Goal: Task Accomplishment & Management: Use online tool/utility

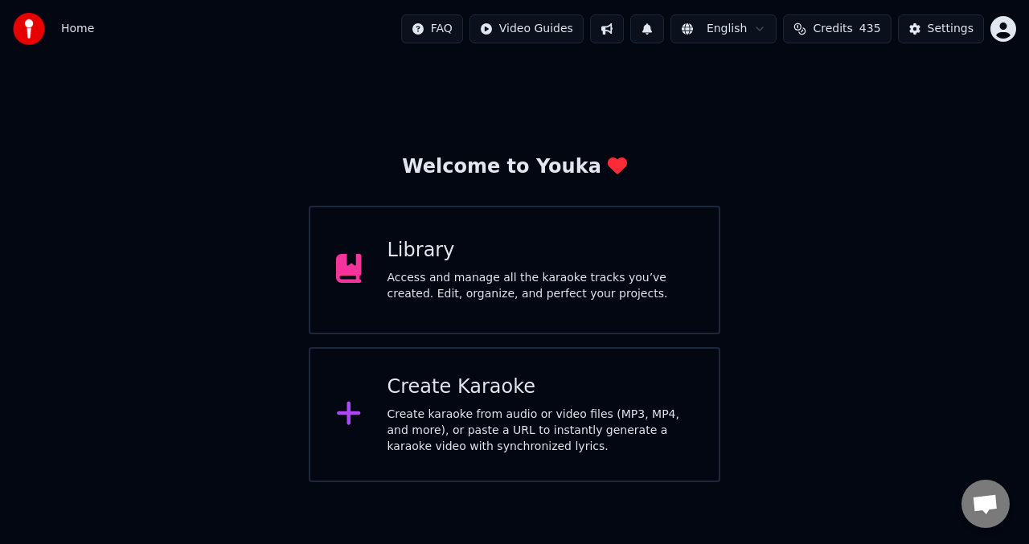
click at [464, 280] on div "Access and manage all the karaoke tracks you’ve created. Edit, organize, and pe…" at bounding box center [540, 286] width 306 height 32
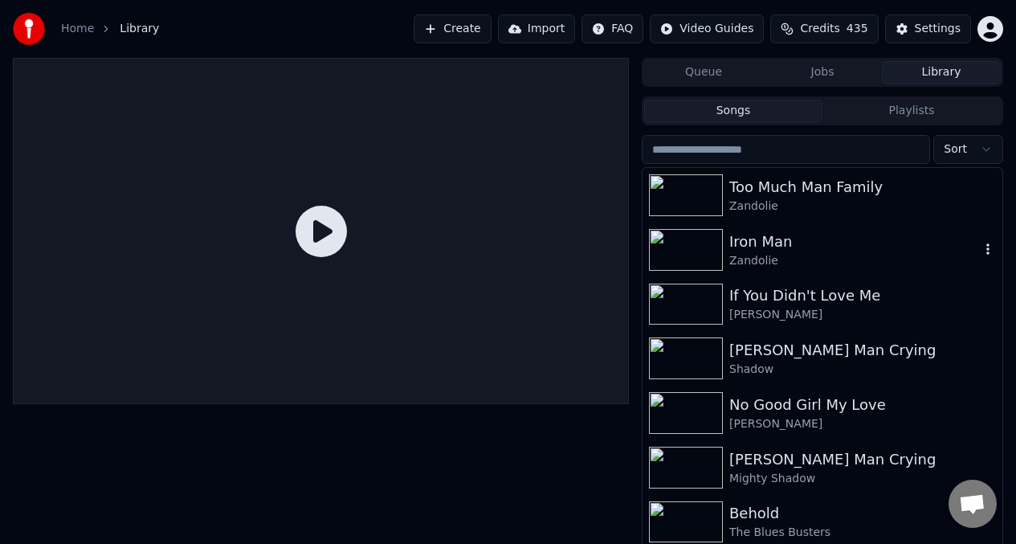
click at [680, 254] on img at bounding box center [686, 250] width 74 height 42
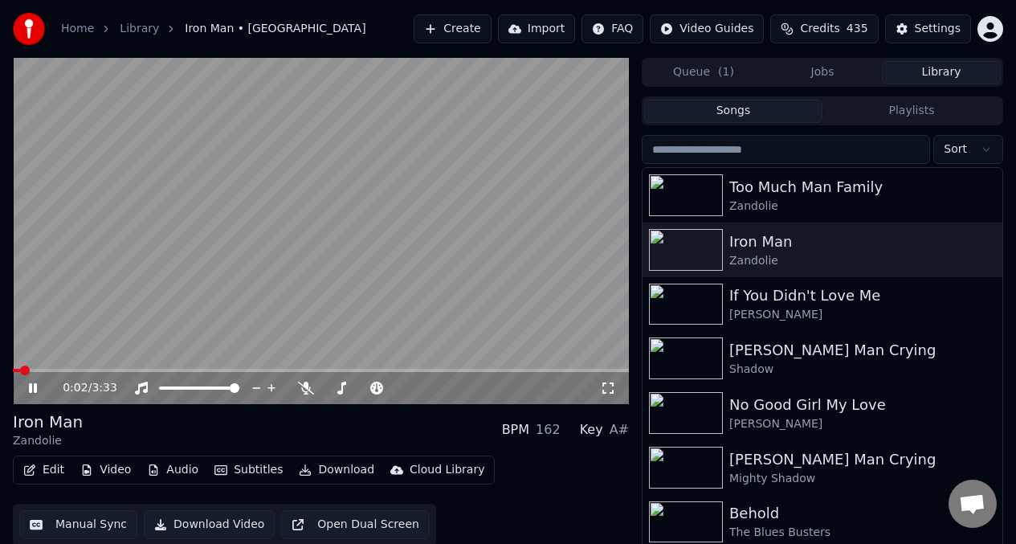
click at [292, 260] on video at bounding box center [321, 231] width 616 height 346
click at [51, 471] on button "Edit" at bounding box center [44, 470] width 54 height 22
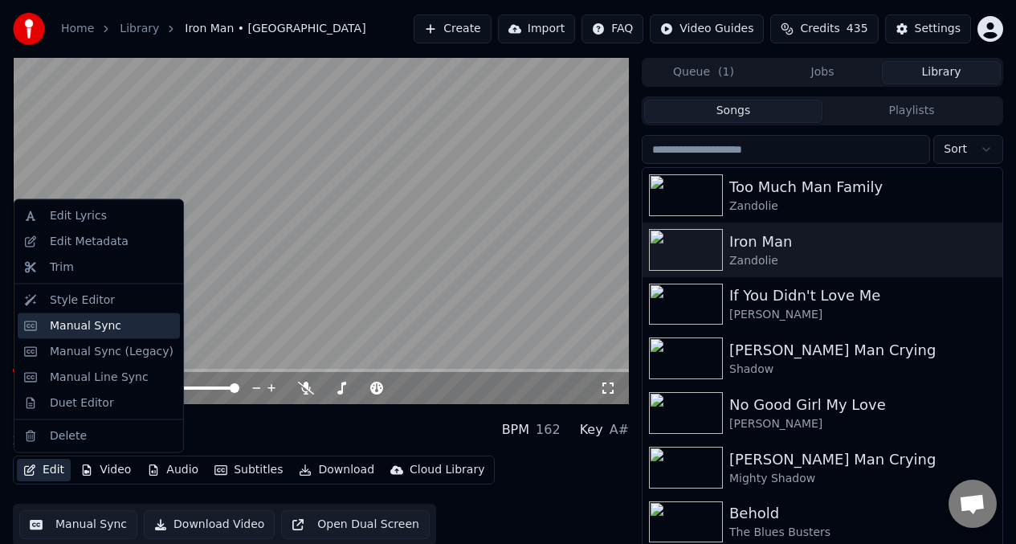
click at [94, 325] on div "Manual Sync" at bounding box center [86, 325] width 72 height 16
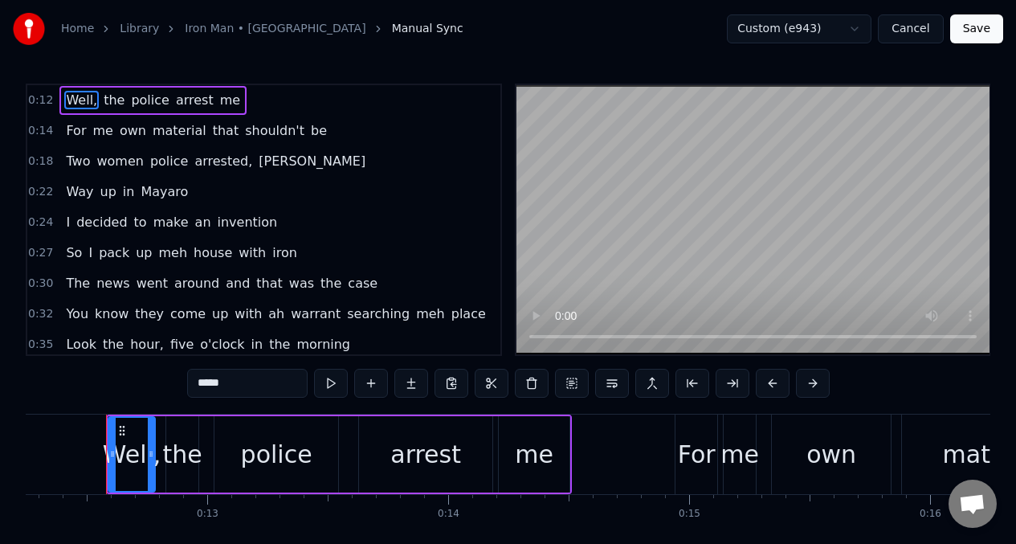
click at [915, 28] on button "Cancel" at bounding box center [910, 28] width 65 height 29
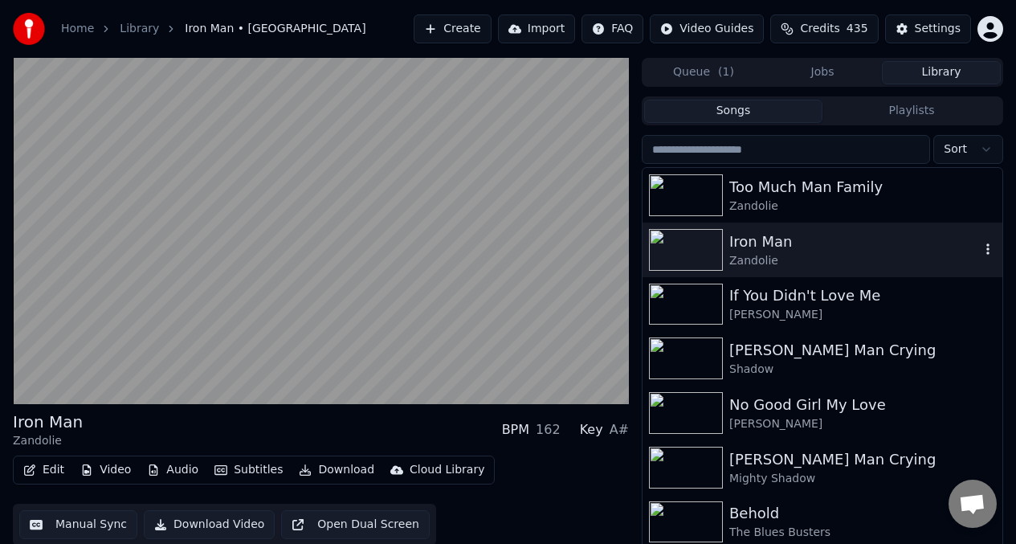
click at [689, 255] on img at bounding box center [686, 250] width 74 height 42
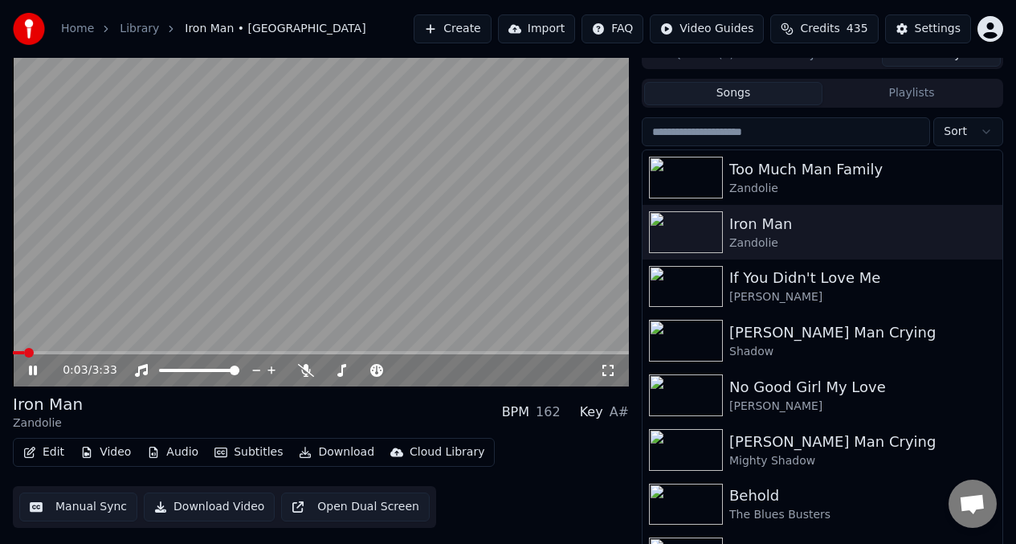
scroll to position [31, 0]
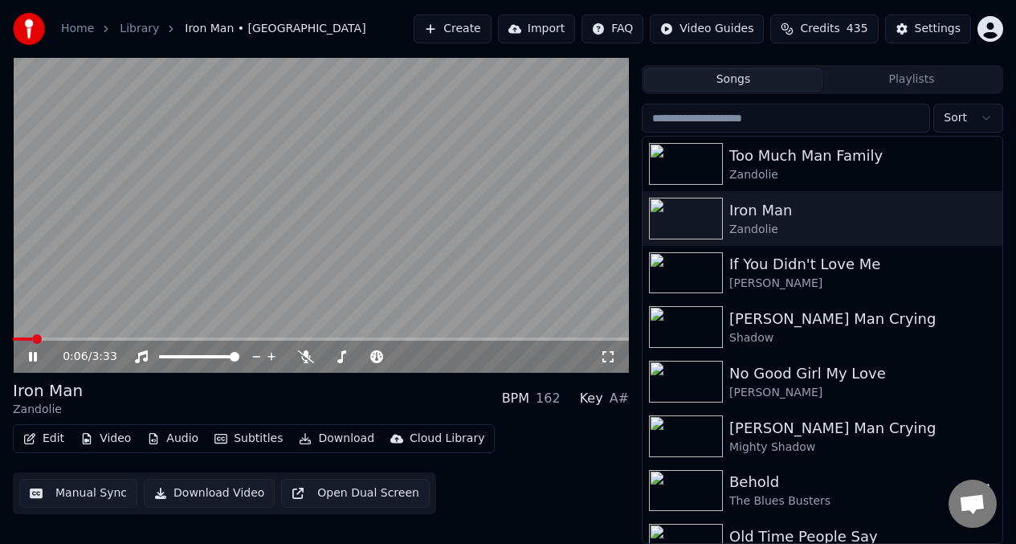
click at [681, 489] on img at bounding box center [686, 491] width 74 height 42
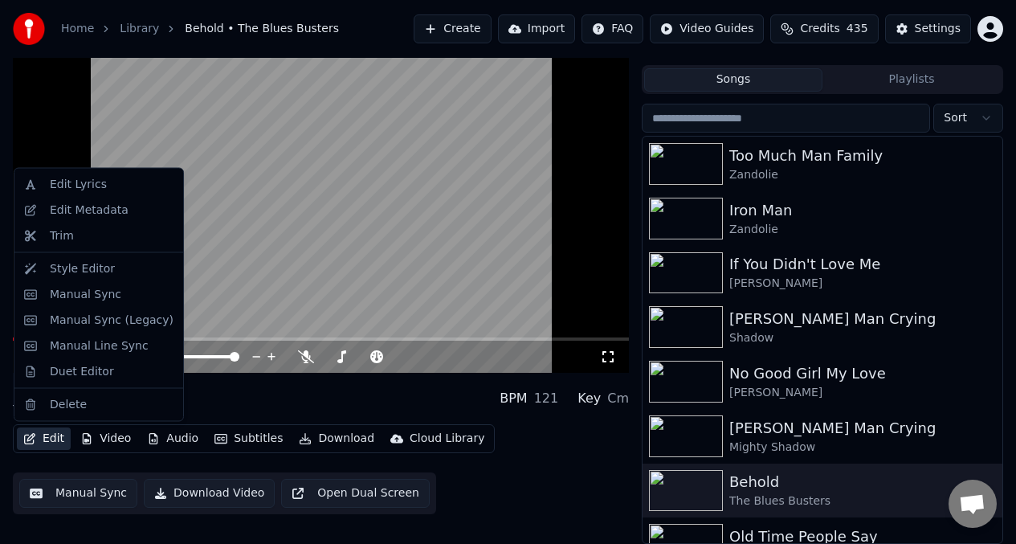
click at [47, 436] on button "Edit" at bounding box center [44, 438] width 54 height 22
click at [85, 288] on div "Manual Sync" at bounding box center [86, 294] width 72 height 16
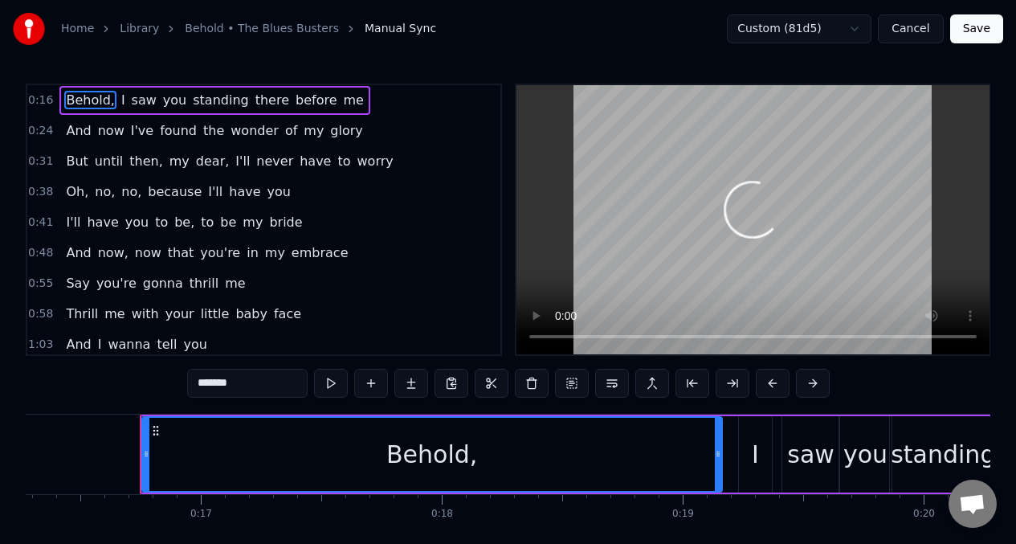
scroll to position [0, 3957]
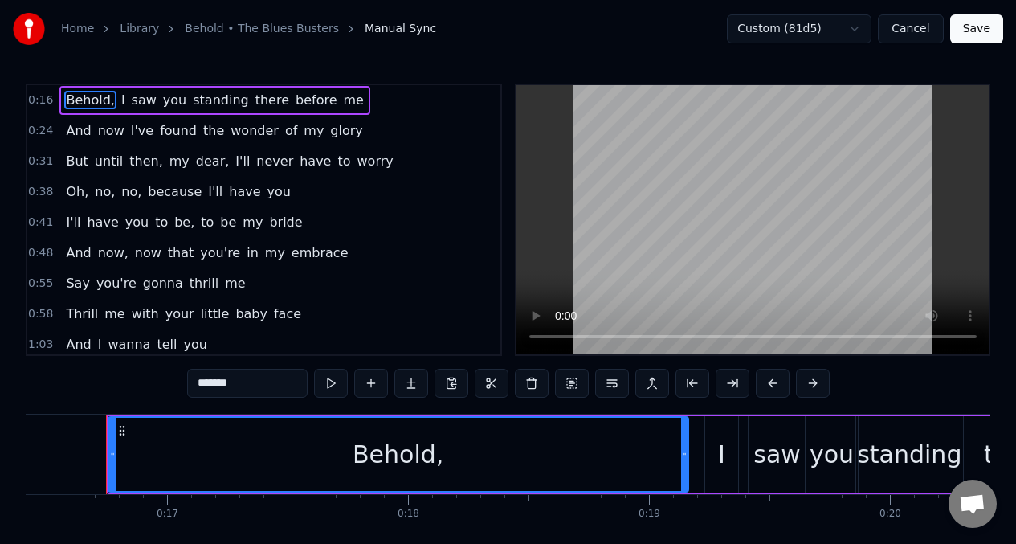
click at [917, 31] on button "Cancel" at bounding box center [910, 28] width 65 height 29
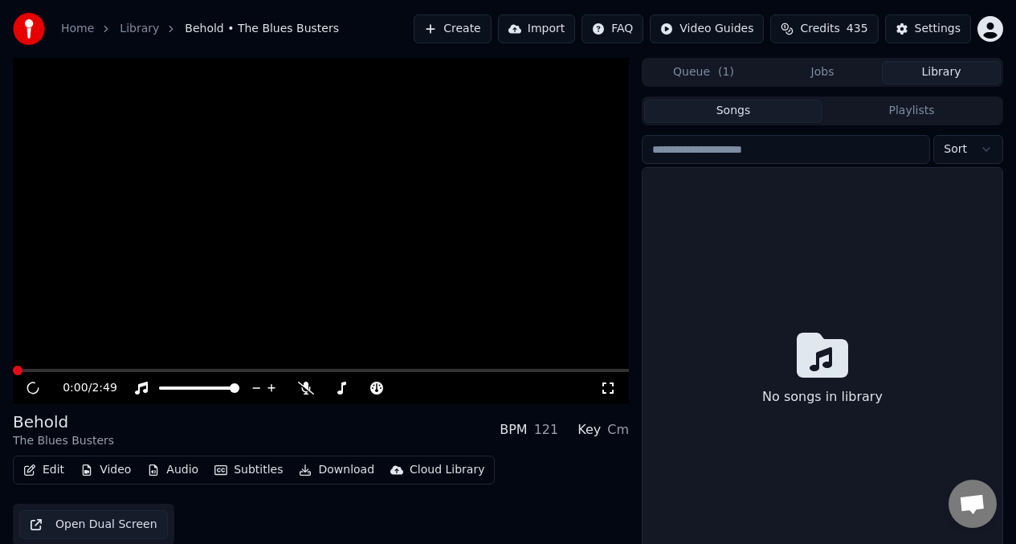
scroll to position [31, 0]
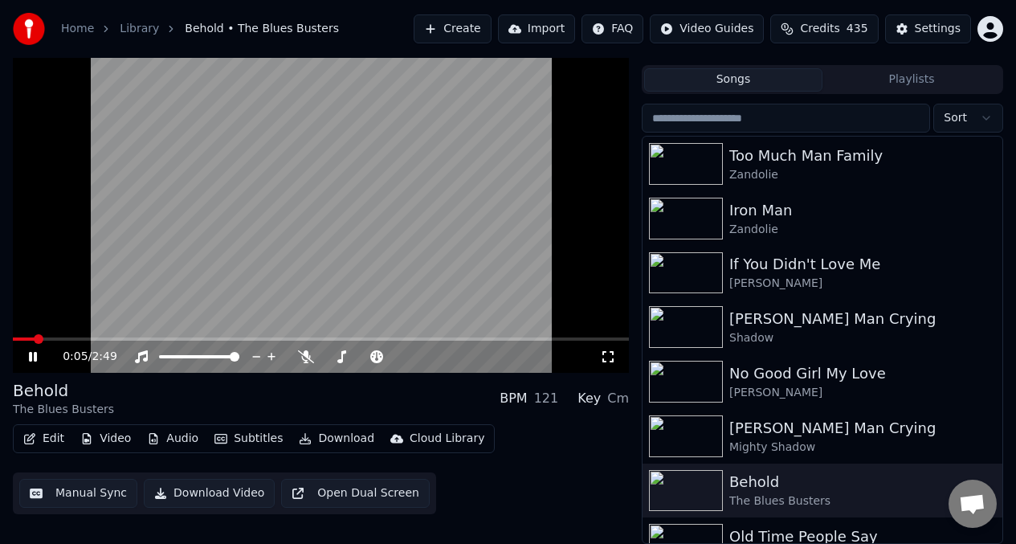
click at [67, 145] on video at bounding box center [321, 200] width 616 height 346
